Goal: Information Seeking & Learning: Learn about a topic

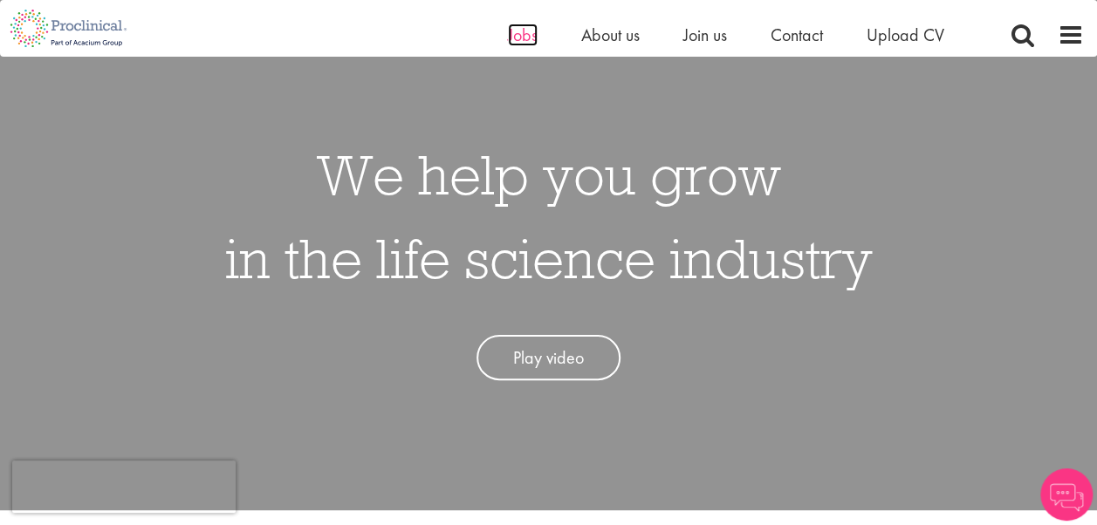
click at [531, 41] on span "Jobs" at bounding box center [523, 35] width 30 height 23
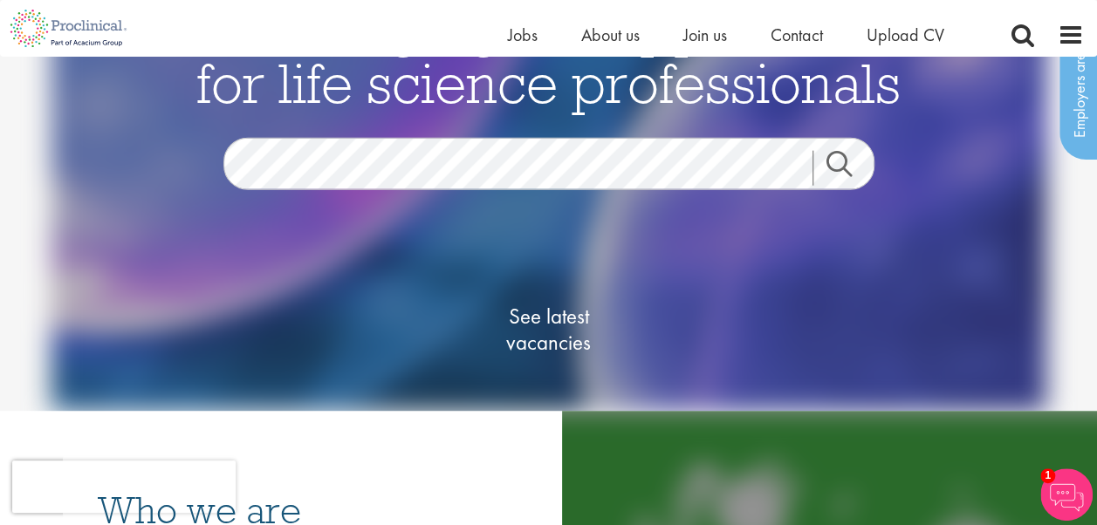
scroll to position [73, 0]
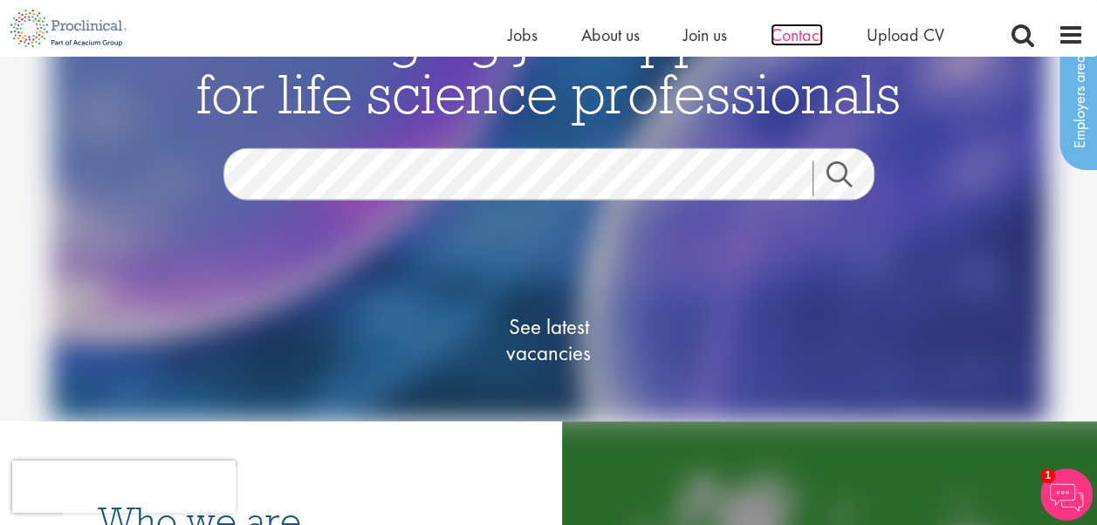
click at [815, 40] on span "Contact" at bounding box center [796, 35] width 52 height 23
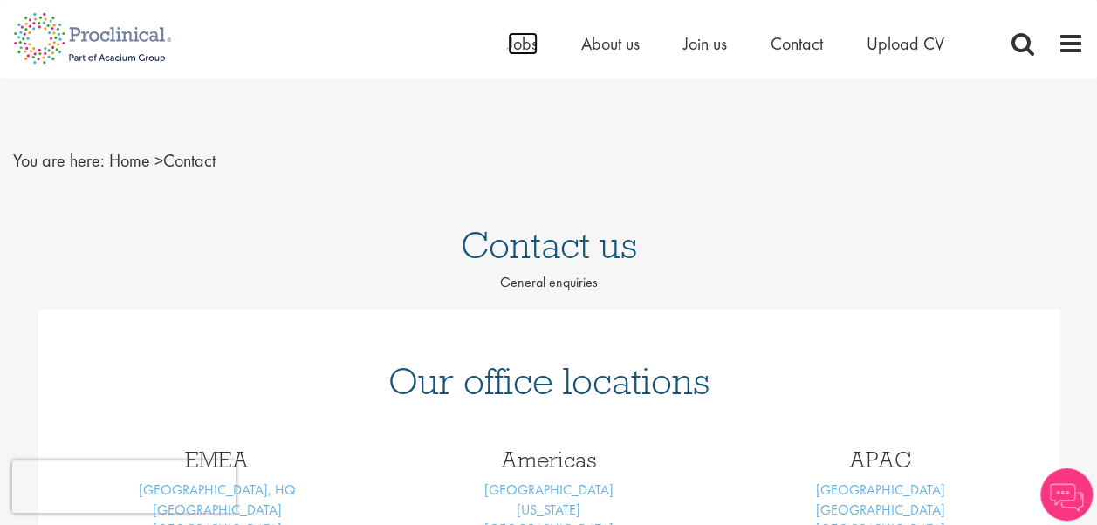
click at [529, 39] on span "Jobs" at bounding box center [523, 43] width 30 height 23
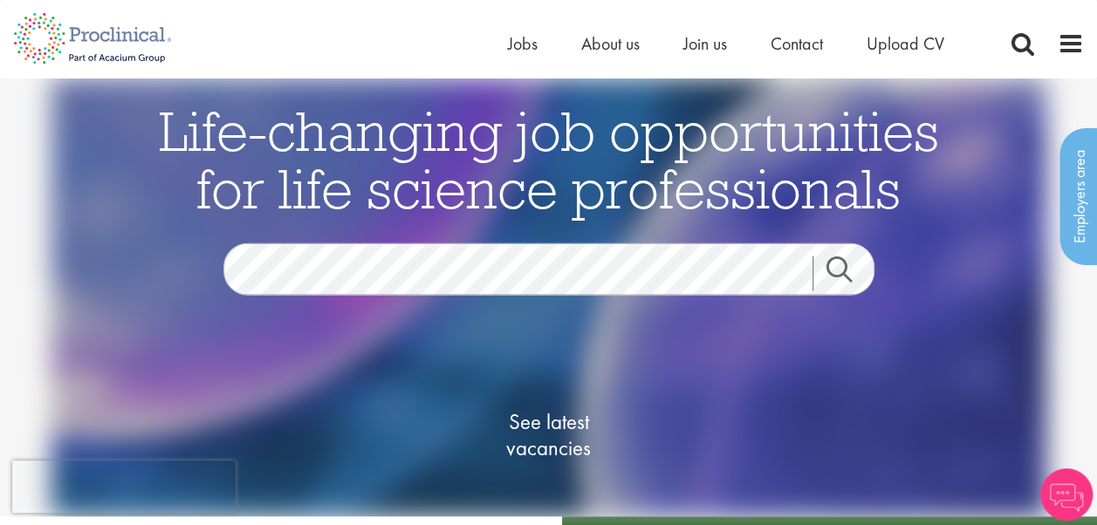
click at [853, 268] on link "Search" at bounding box center [849, 274] width 75 height 35
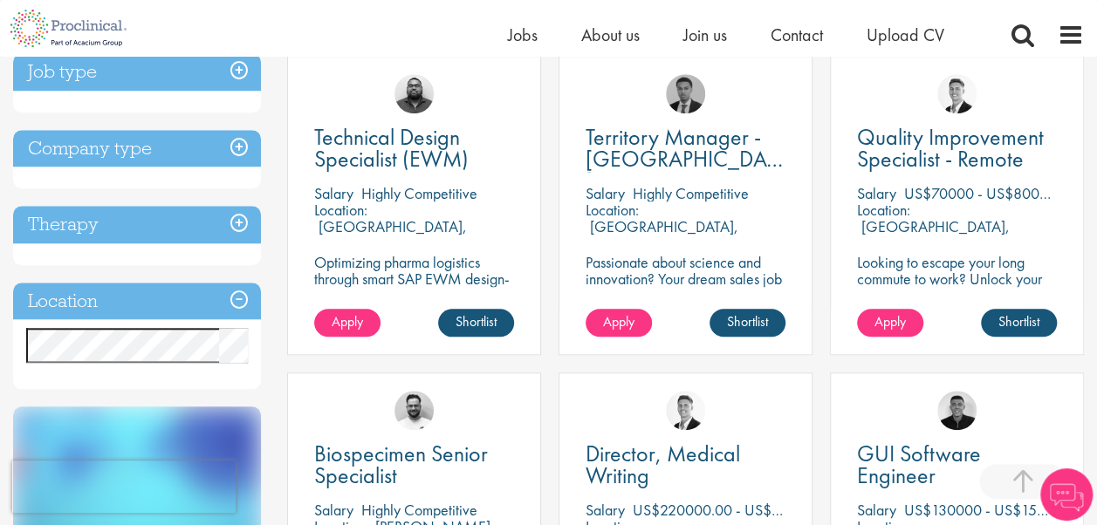
scroll to position [655, 0]
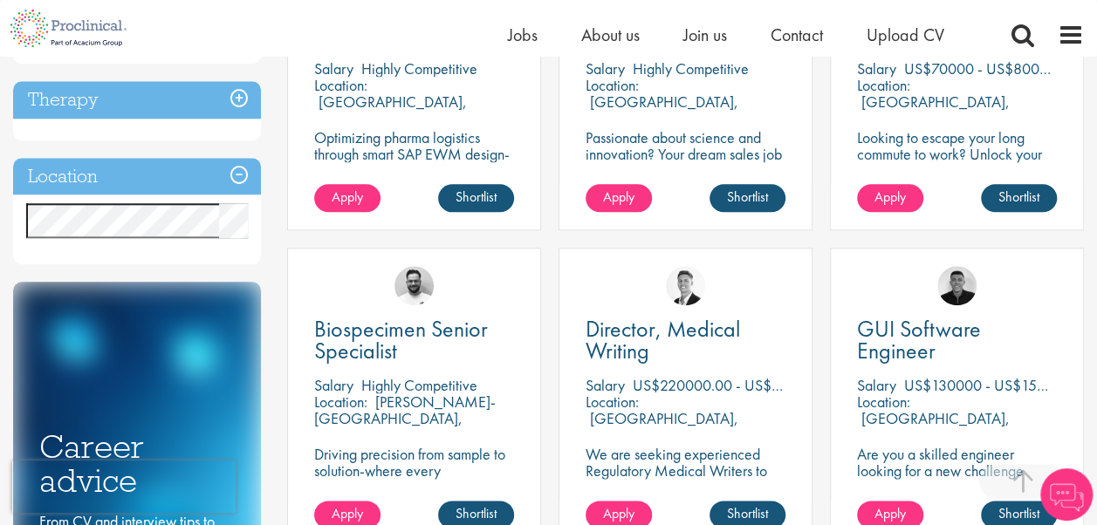
scroll to position [782, 0]
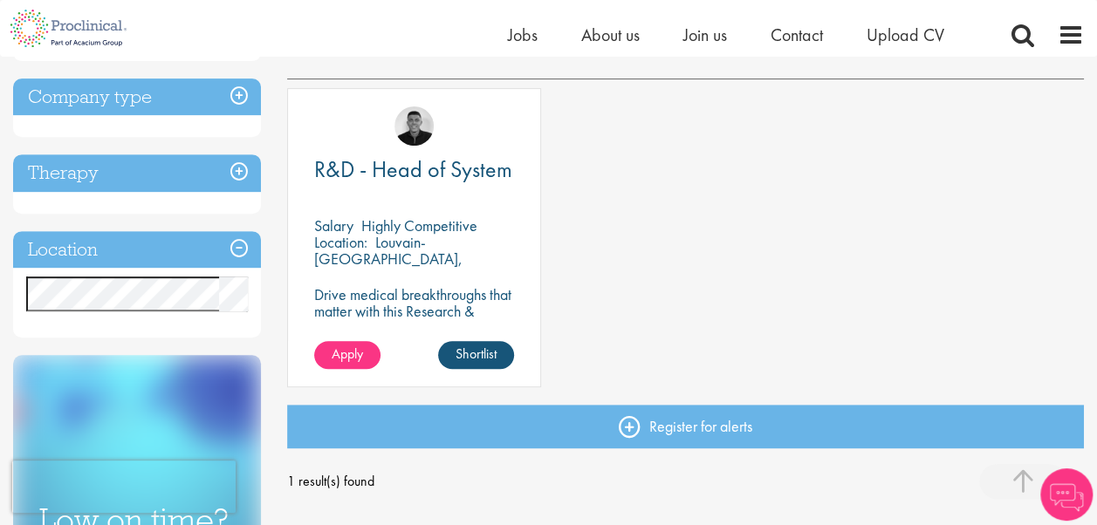
scroll to position [300, 0]
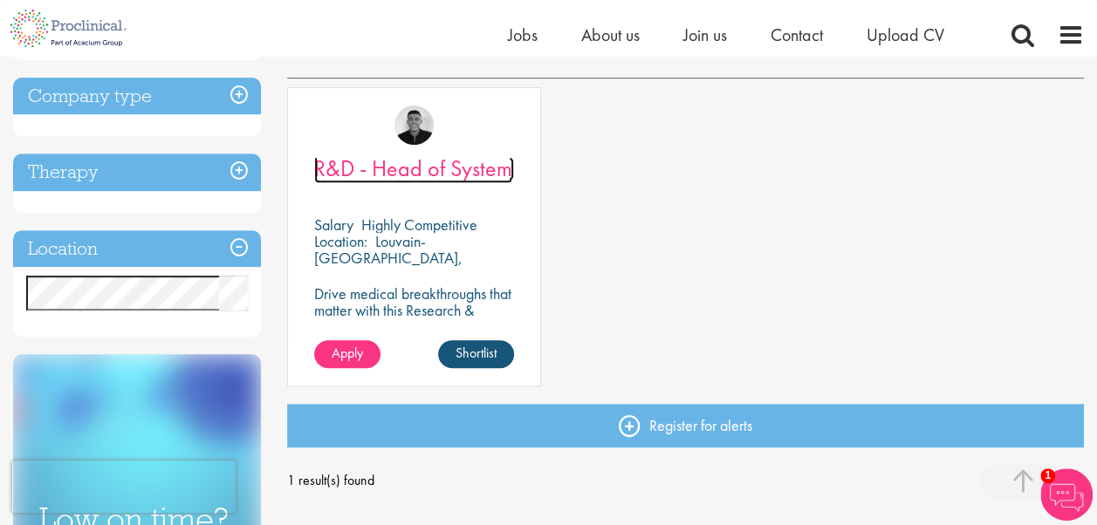
click at [431, 178] on span "R&D - Head of System" at bounding box center [413, 169] width 198 height 30
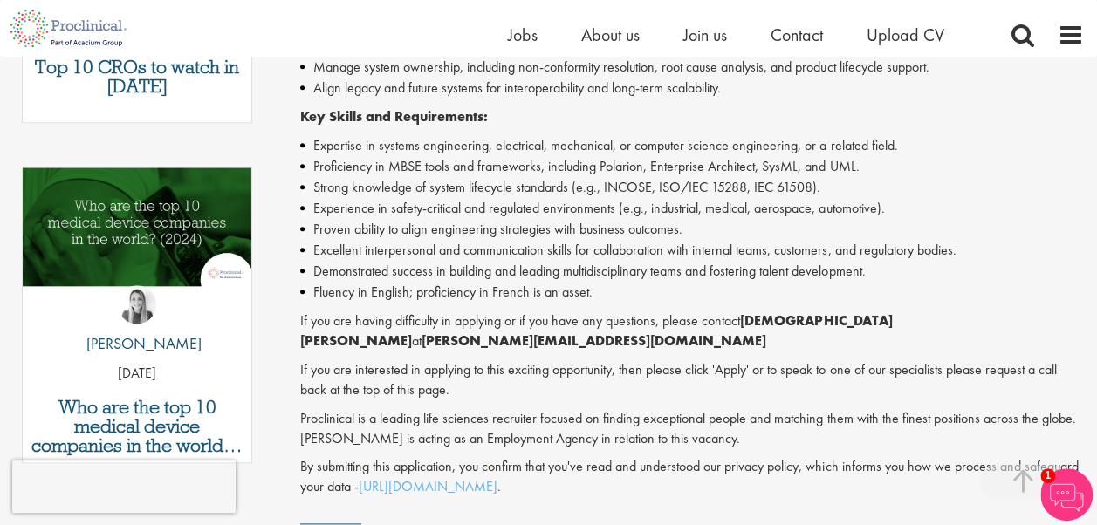
scroll to position [811, 0]
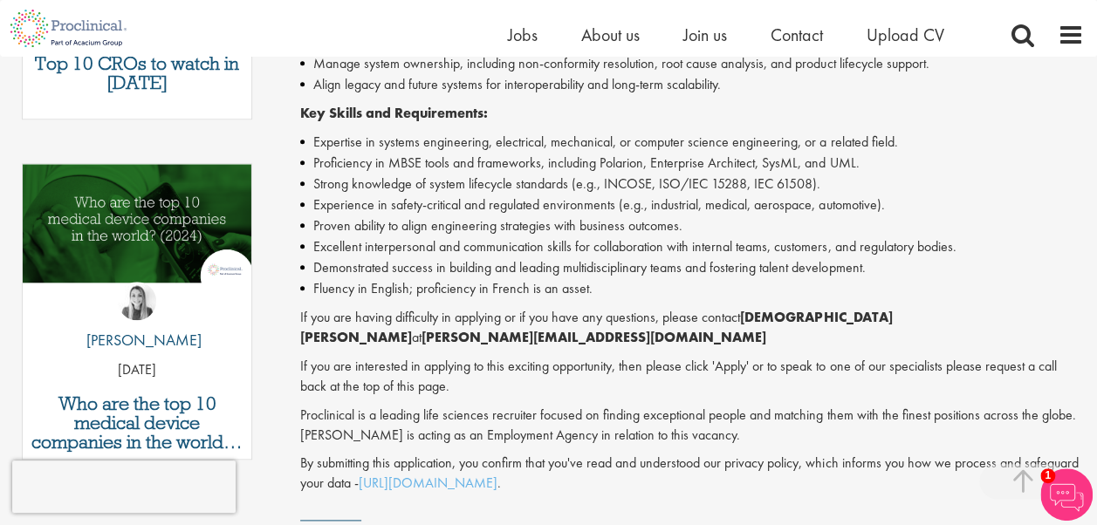
click at [431, 178] on li "Strong knowledge of system lifecycle standards (e.g., INCOSE, ISO/IEC 15288, IE…" at bounding box center [692, 184] width 784 height 21
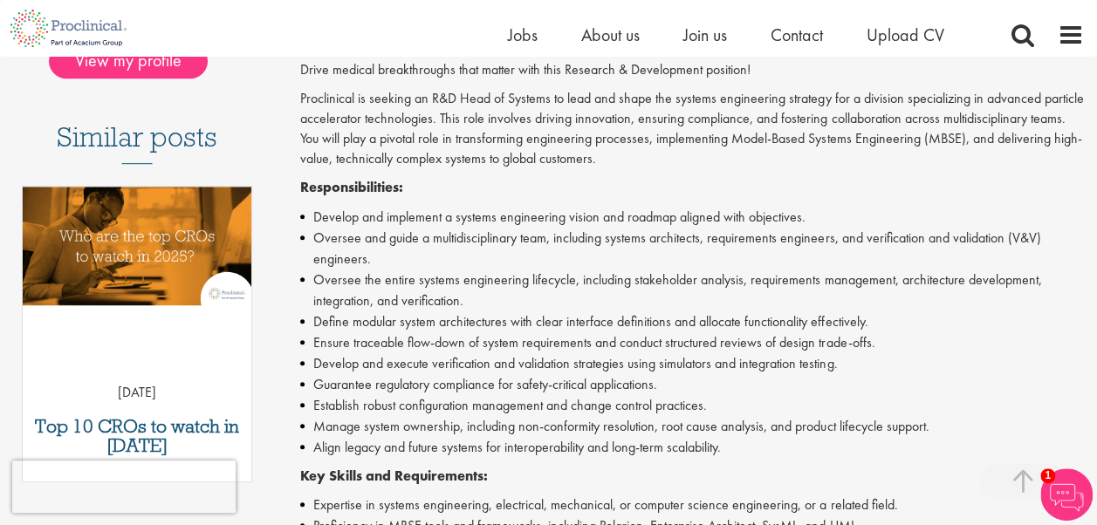
scroll to position [447, 0]
